Goal: Transaction & Acquisition: Purchase product/service

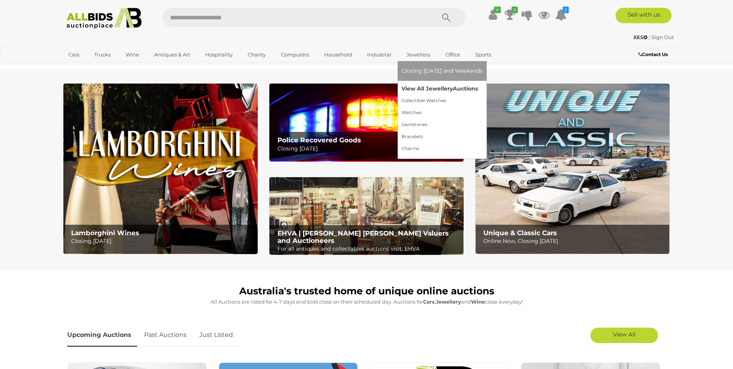
click at [419, 90] on link "View All Jewellery Auctions" at bounding box center [442, 89] width 81 height 12
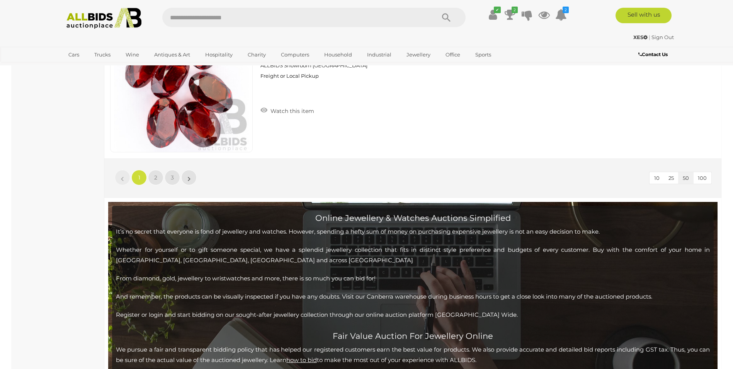
scroll to position [7500, 0]
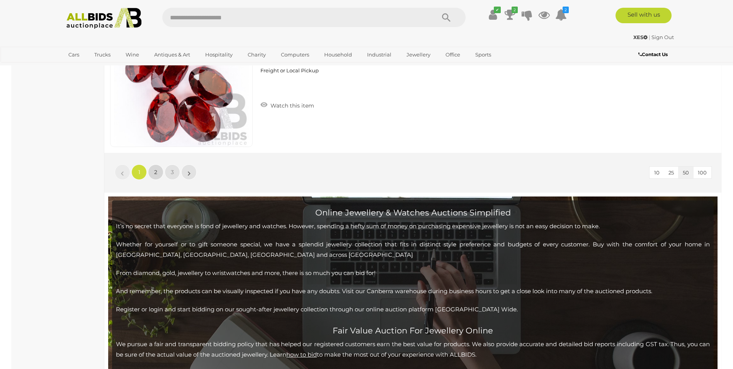
click at [155, 172] on span "2" at bounding box center [155, 172] width 3 height 7
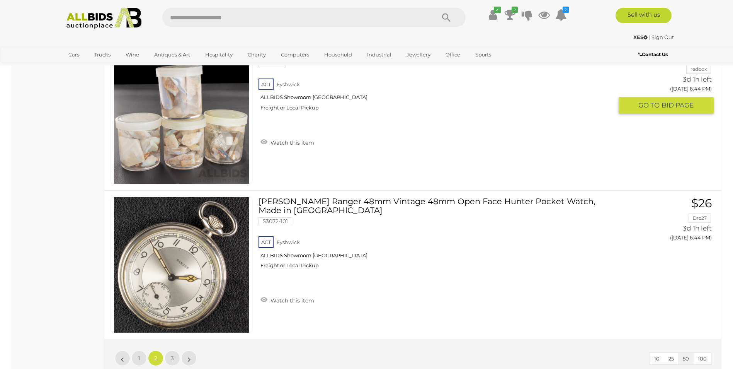
scroll to position [7363, 0]
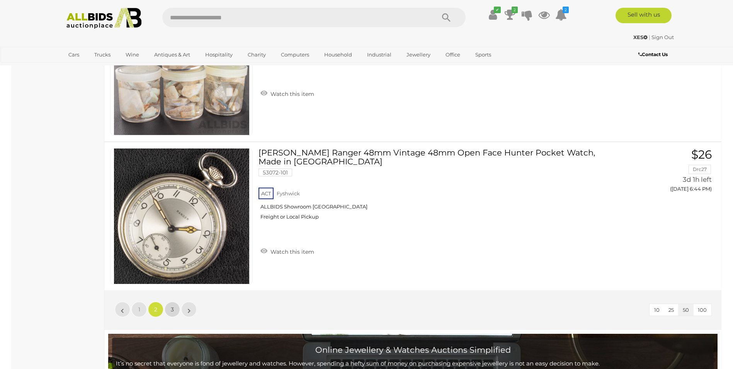
click at [177, 310] on link "3" at bounding box center [172, 309] width 15 height 15
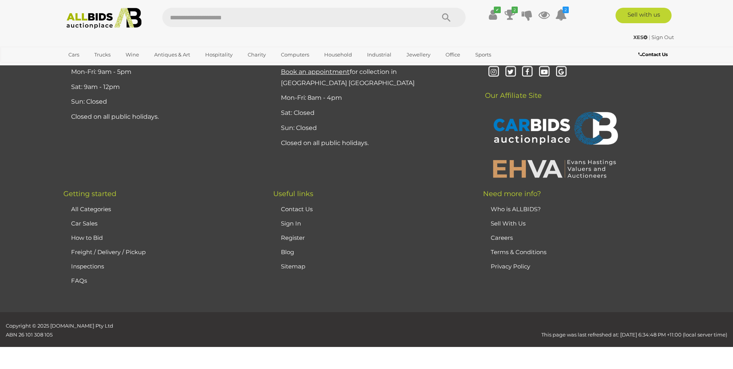
scroll to position [133, 0]
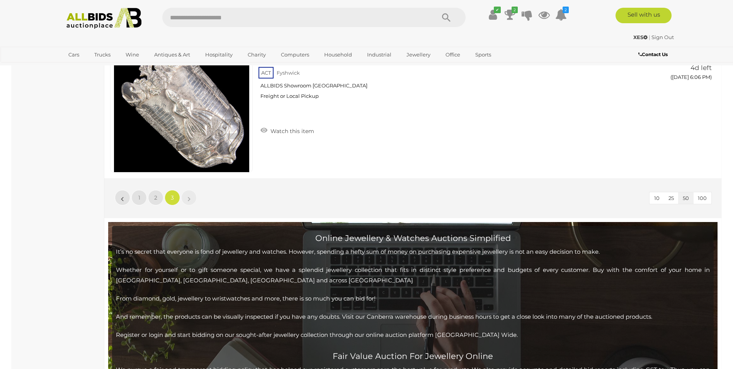
scroll to position [2414, 0]
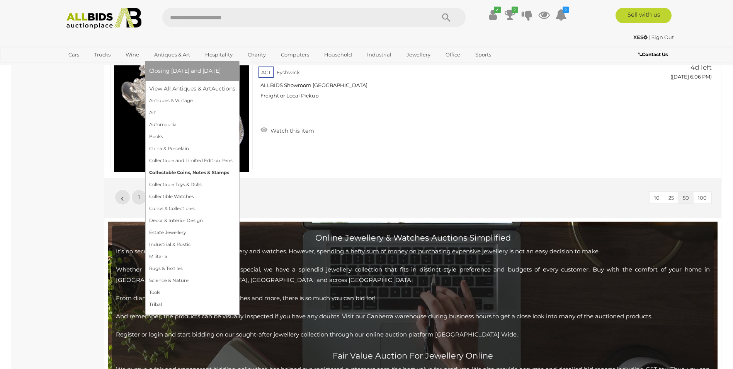
click at [169, 173] on link "Collectable Coins, Notes & Stamps" at bounding box center [192, 173] width 86 height 12
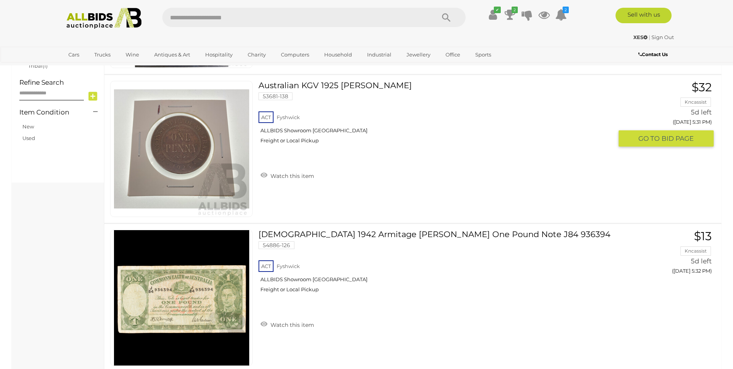
scroll to position [580, 0]
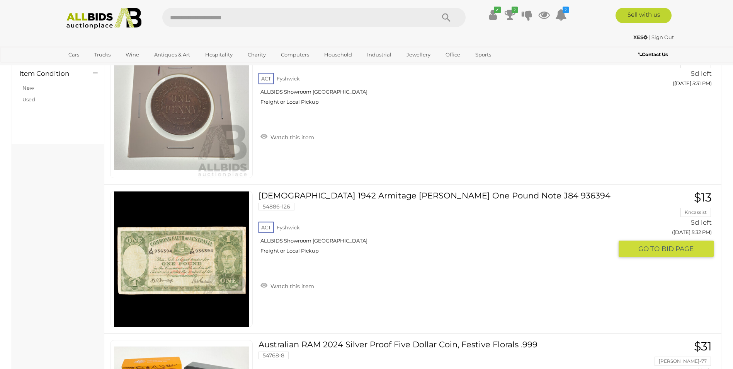
click at [199, 254] on link at bounding box center [181, 259] width 143 height 136
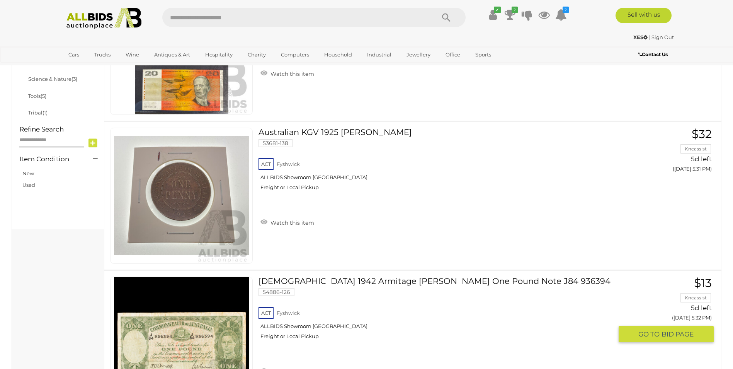
scroll to position [725, 0]
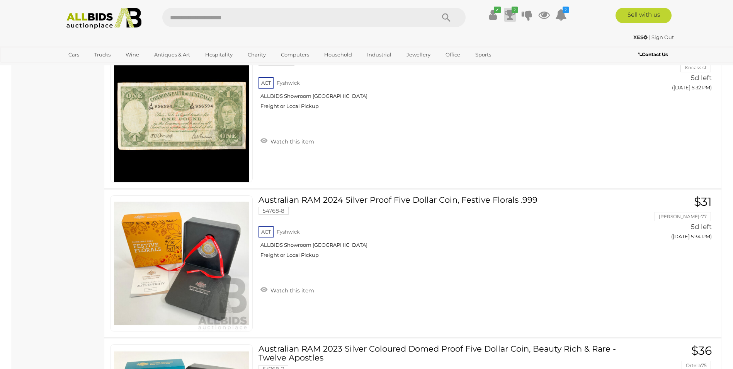
click at [508, 12] on icon at bounding box center [510, 15] width 11 height 14
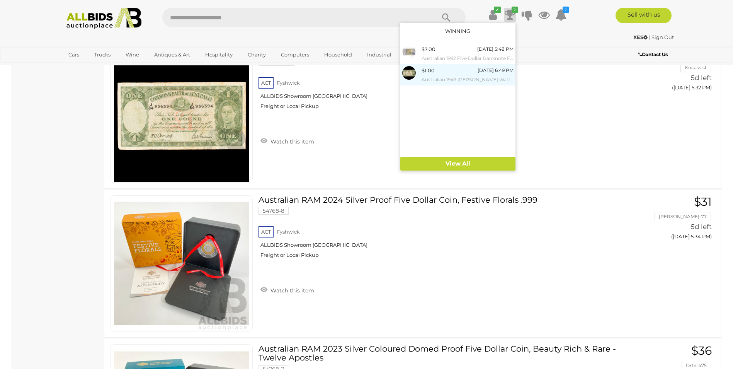
click at [446, 73] on div "$1.00 Thursday 6:49 PM Australian 1949 Coombs Watt One Pound Note I53 493502" at bounding box center [468, 74] width 92 height 17
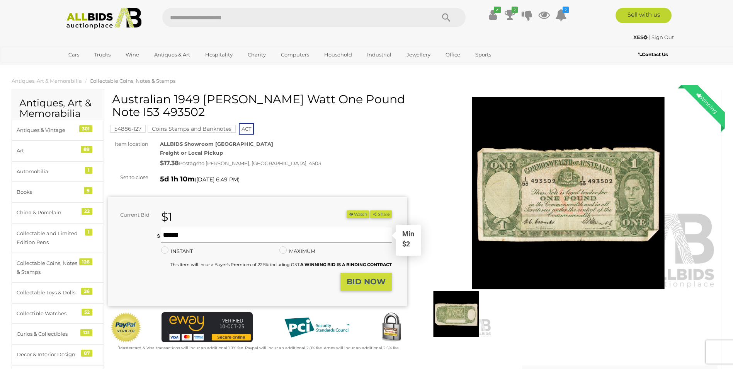
click at [262, 237] on input "text" at bounding box center [276, 234] width 230 height 15
type input "*"
click at [363, 280] on strong "BID NOW" at bounding box center [366, 281] width 39 height 9
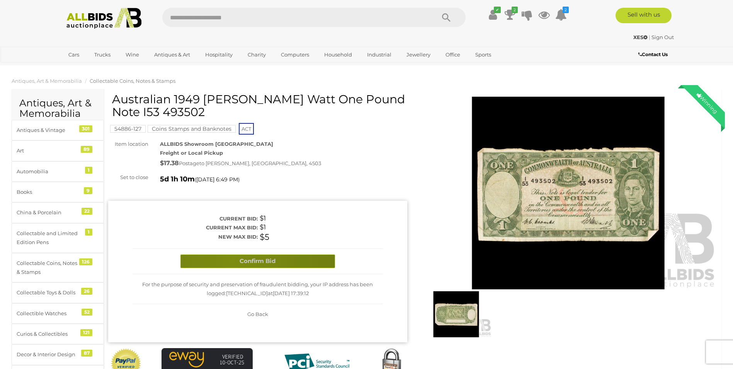
click at [232, 260] on button "Confirm Bid" at bounding box center [258, 261] width 155 height 14
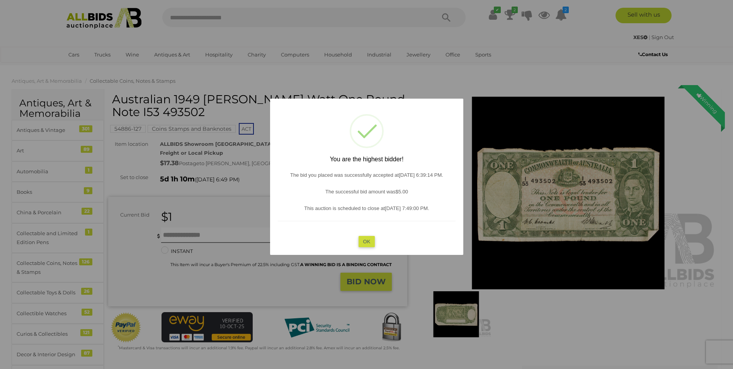
click at [368, 243] on button "OK" at bounding box center [366, 241] width 17 height 11
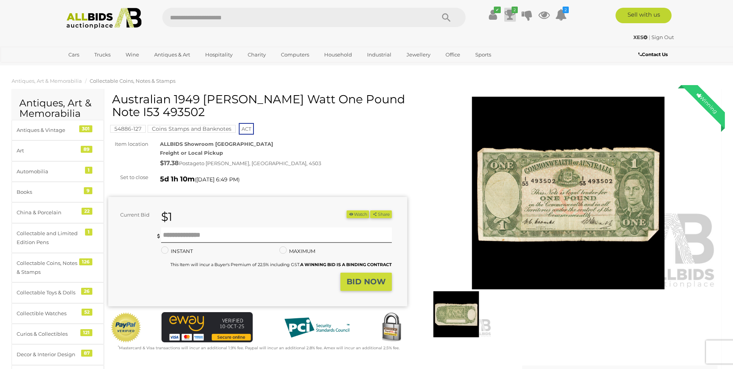
click at [506, 15] on icon at bounding box center [510, 15] width 11 height 14
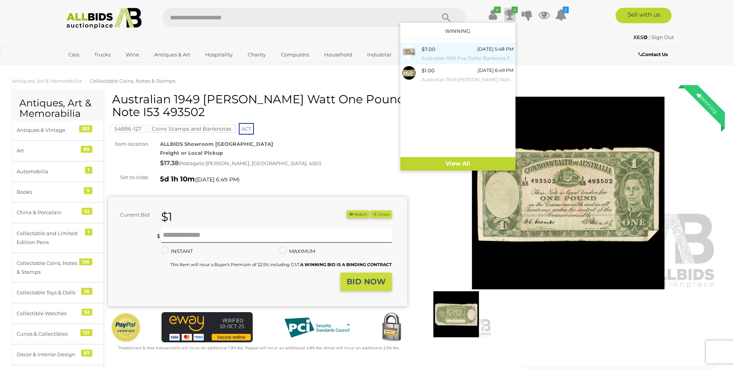
click at [452, 55] on small "Australian 1992 Five Dollar Banknote Fraser/[PERSON_NAME] 92318266" at bounding box center [468, 58] width 92 height 9
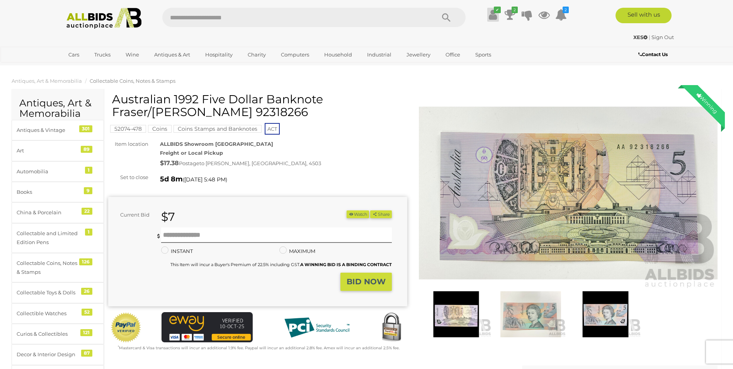
click at [496, 14] on icon at bounding box center [493, 15] width 8 height 14
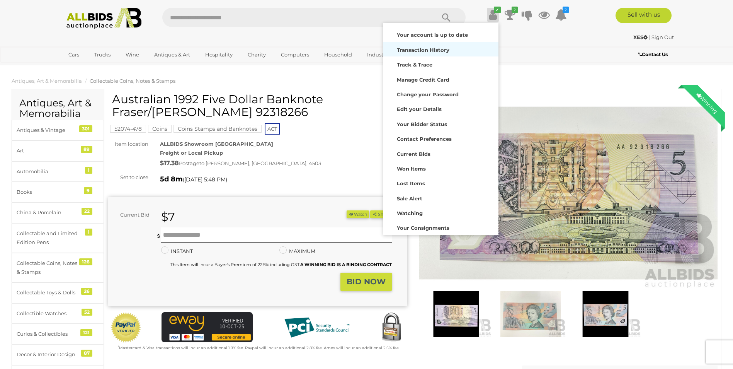
click at [425, 51] on strong "Transaction History" at bounding box center [423, 50] width 53 height 6
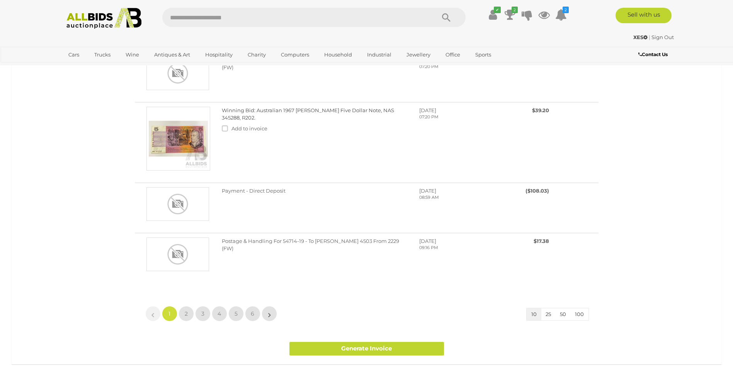
scroll to position [464, 0]
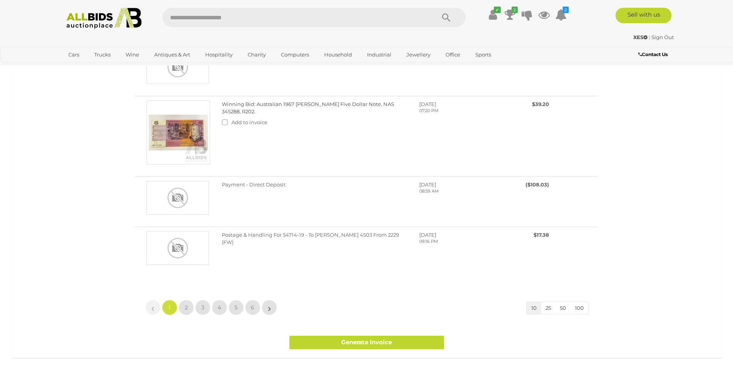
click at [581, 309] on span "100" at bounding box center [579, 308] width 9 height 6
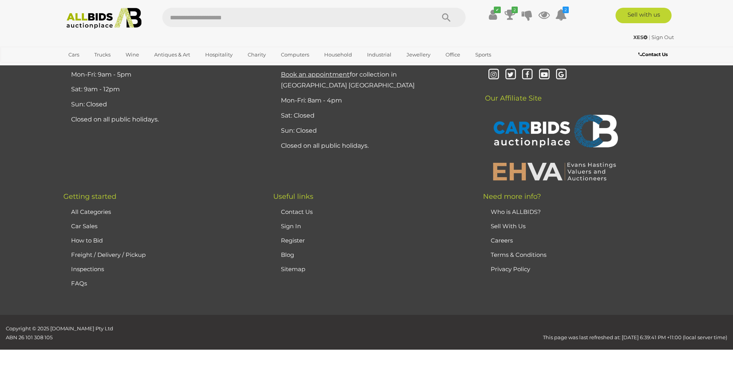
scroll to position [3170, 0]
